Goal: Transaction & Acquisition: Purchase product/service

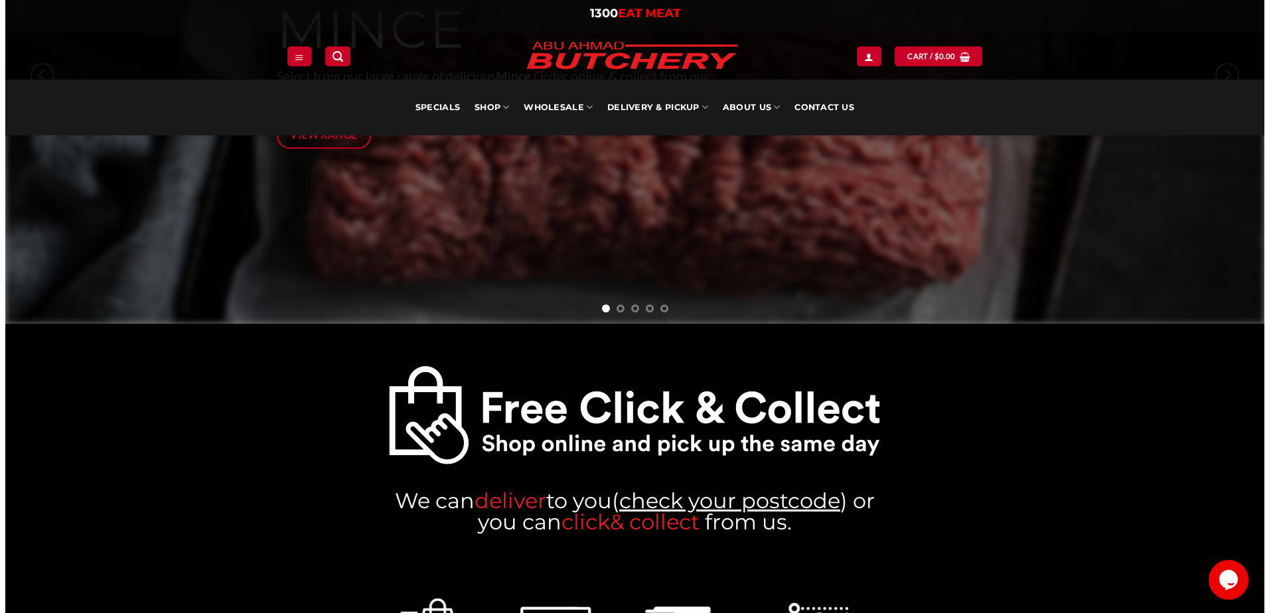
scroll to position [398, 0]
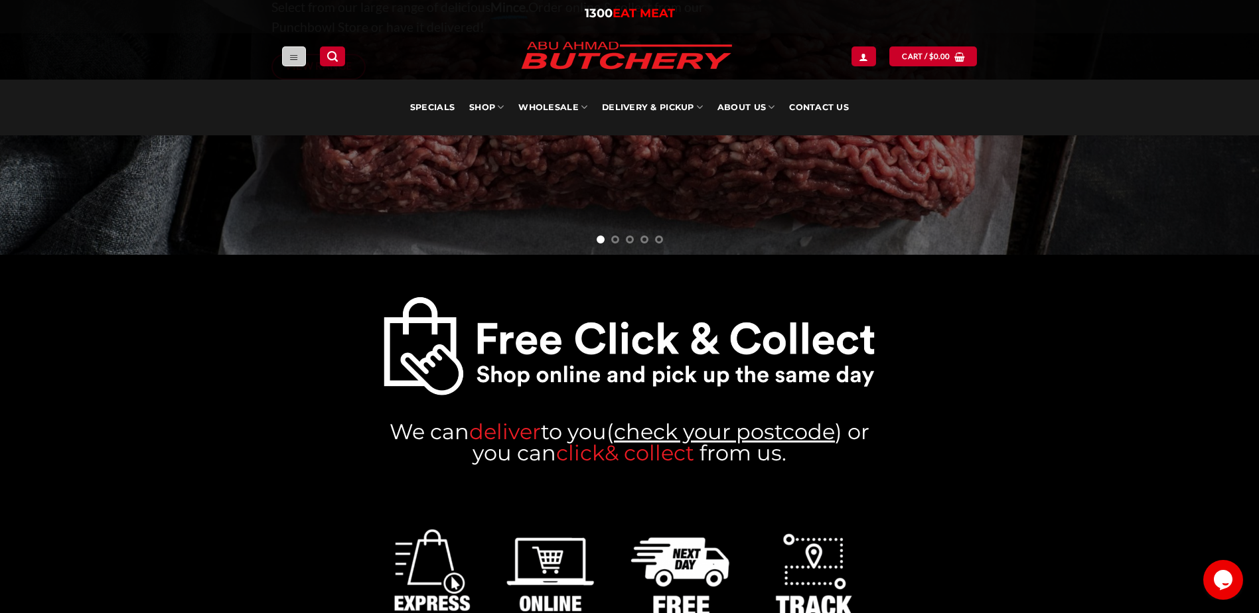
click at [303, 58] on link "Menu" at bounding box center [294, 55] width 24 height 19
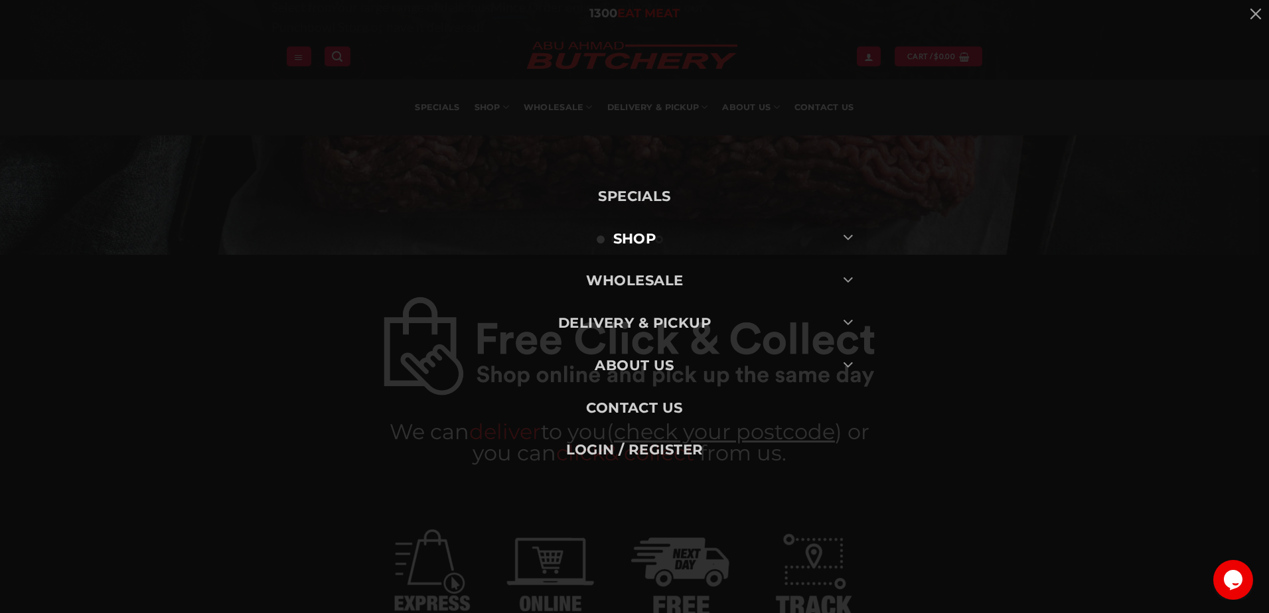
click at [667, 238] on link "SHOP" at bounding box center [634, 239] width 465 height 42
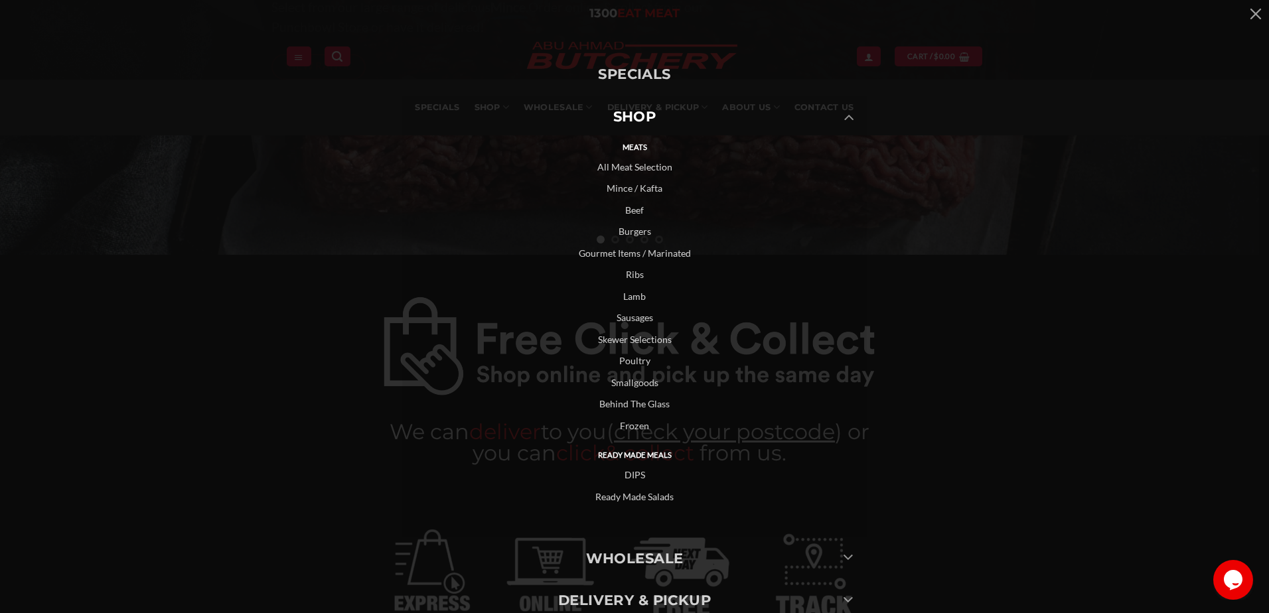
click at [631, 169] on link "All Meat Selection" at bounding box center [634, 168] width 465 height 22
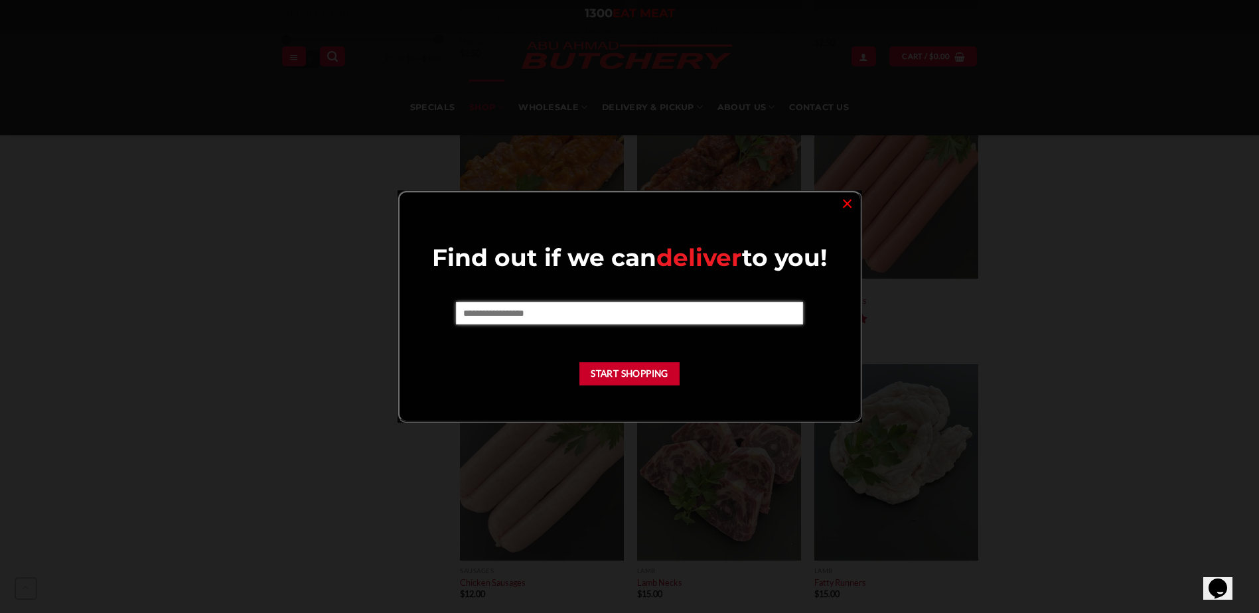
click at [616, 315] on input "text" at bounding box center [629, 313] width 347 height 23
type input "****"
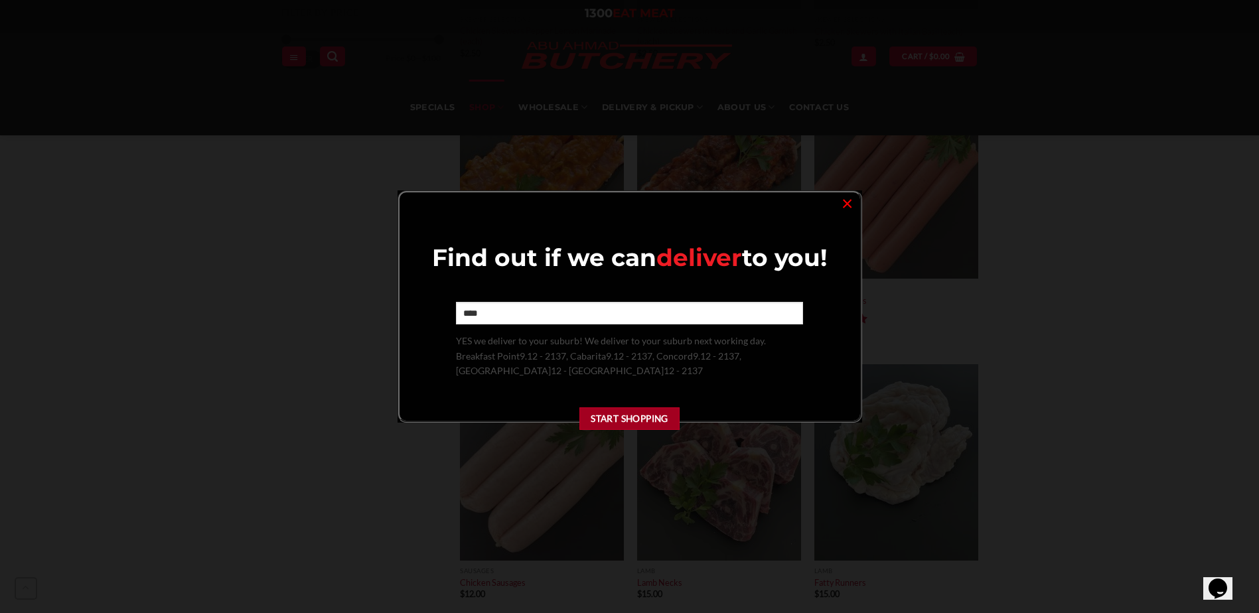
click at [645, 419] on button "Start Shopping" at bounding box center [630, 419] width 101 height 23
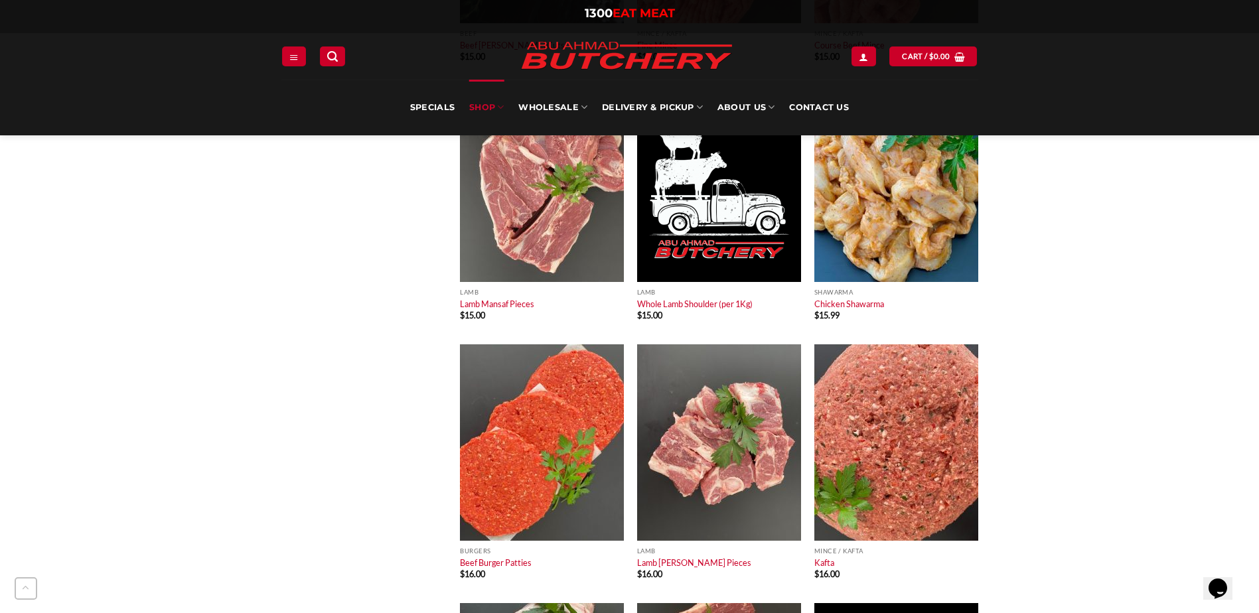
scroll to position [1925, 0]
